Goal: Information Seeking & Learning: Learn about a topic

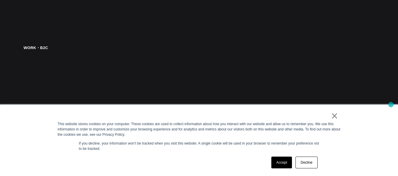
drag, startPoint x: 399, startPoint y: 13, endPoint x: 390, endPoint y: 105, distance: 92.2
click at [275, 165] on link "Accept" at bounding box center [281, 163] width 21 height 12
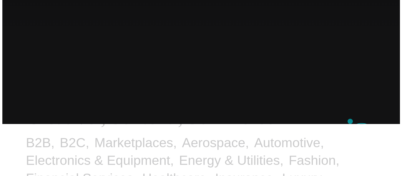
scroll to position [0, 0]
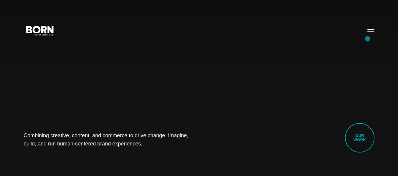
click at [367, 39] on div "Combining creative, content, and commerce to drive change. Imagine, build, and …" at bounding box center [199, 88] width 398 height 176
click at [370, 33] on button "Primary Menu" at bounding box center [371, 30] width 14 height 12
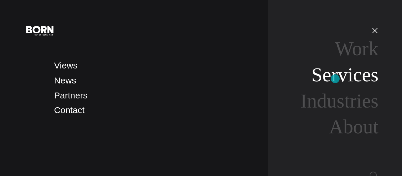
click at [335, 79] on link "Services" at bounding box center [344, 75] width 67 height 22
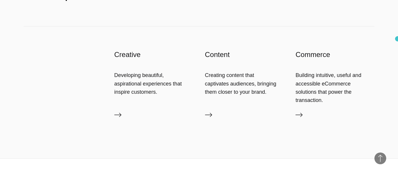
scroll to position [916, 0]
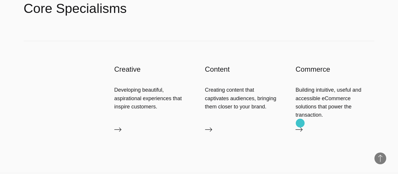
click at [300, 126] on icon at bounding box center [298, 129] width 7 height 7
click at [118, 126] on icon at bounding box center [117, 129] width 7 height 7
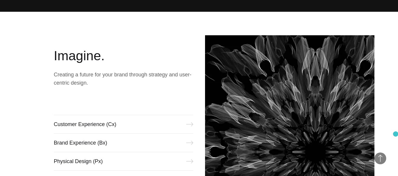
scroll to position [152, 0]
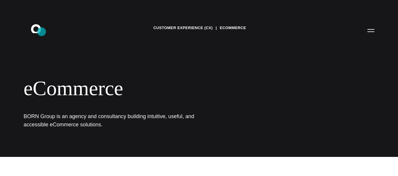
click at [42, 32] on icon ".st0{display:none;} .st1{display:inline;} .st2{font-family:'HelveticaNeue-Mediu…" at bounding box center [40, 30] width 38 height 15
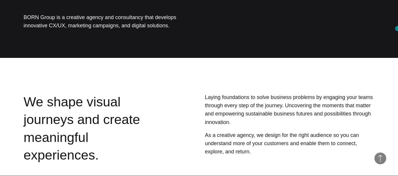
scroll to position [7, 0]
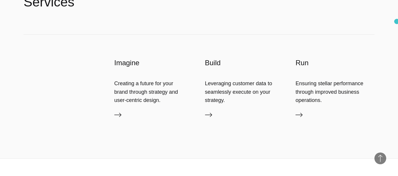
scroll to position [1099, 0]
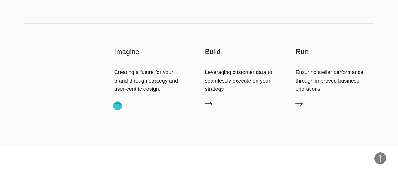
click at [117, 106] on icon at bounding box center [117, 103] width 7 height 7
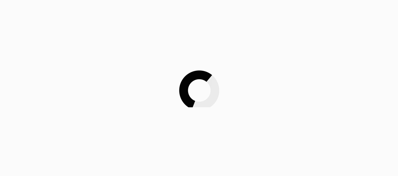
scroll to position [200, 0]
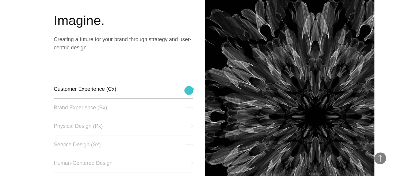
click at [189, 91] on link "Customer Experience (Cx)" at bounding box center [123, 89] width 139 height 19
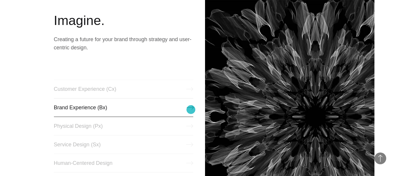
click at [191, 110] on link "Brand Experience (Bx)" at bounding box center [123, 107] width 139 height 19
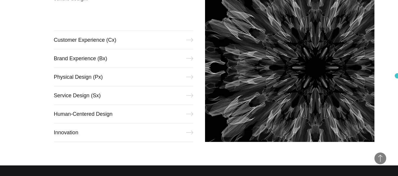
scroll to position [259, 0]
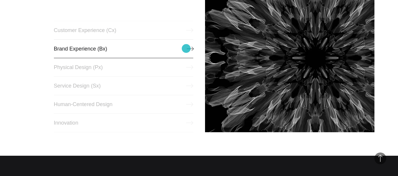
click at [186, 49] on link "Brand Experience (Bx)" at bounding box center [123, 48] width 139 height 19
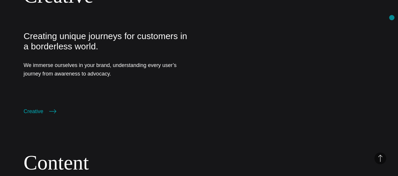
scroll to position [917, 0]
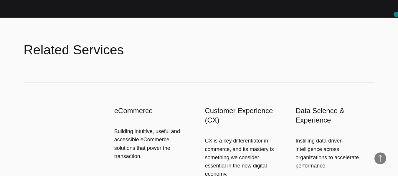
scroll to position [954, 0]
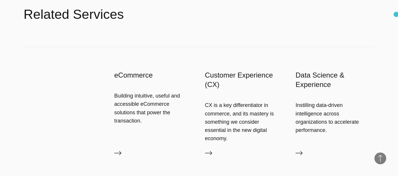
drag, startPoint x: 400, startPoint y: 11, endPoint x: 402, endPoint y: 121, distance: 110.7
click at [299, 150] on icon at bounding box center [298, 153] width 7 height 7
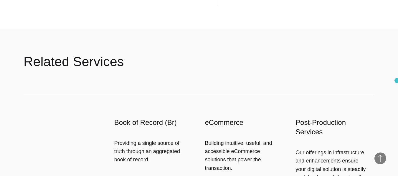
scroll to position [912, 0]
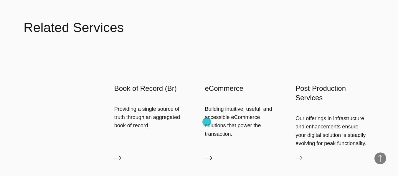
click at [207, 155] on icon at bounding box center [208, 158] width 7 height 7
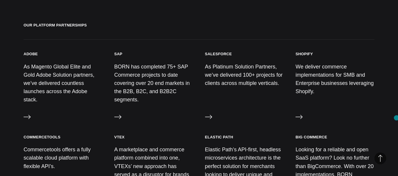
scroll to position [635, 0]
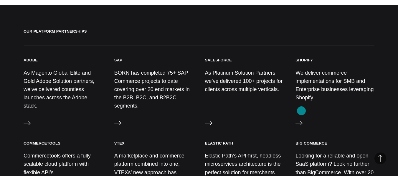
click at [301, 120] on link "Visit" at bounding box center [298, 124] width 7 height 9
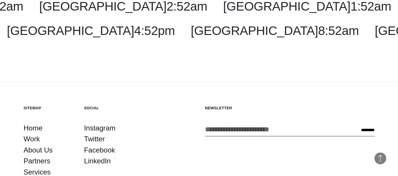
scroll to position [911, 0]
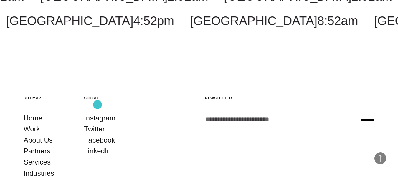
click at [97, 113] on link "Instagram" at bounding box center [99, 118] width 31 height 11
click at [96, 146] on link "LinkedIn" at bounding box center [97, 151] width 27 height 11
